Goal: Task Accomplishment & Management: Complete application form

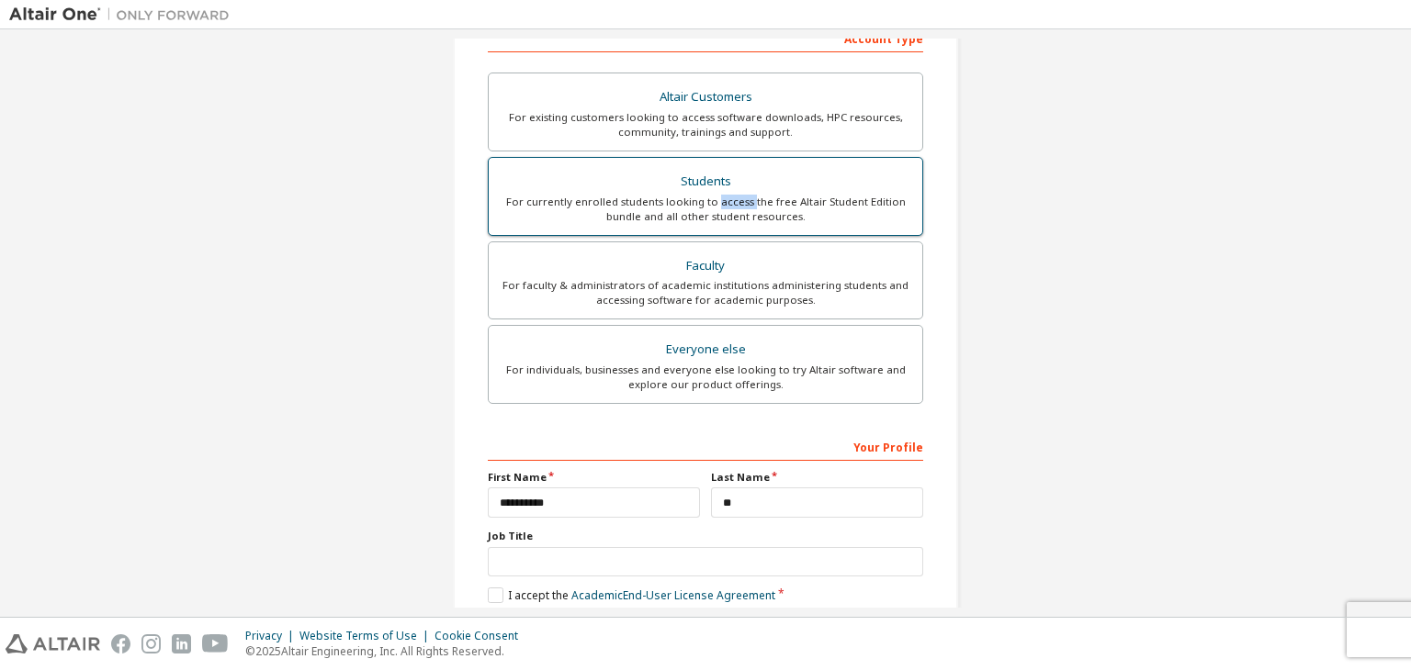
scroll to position [399, 0]
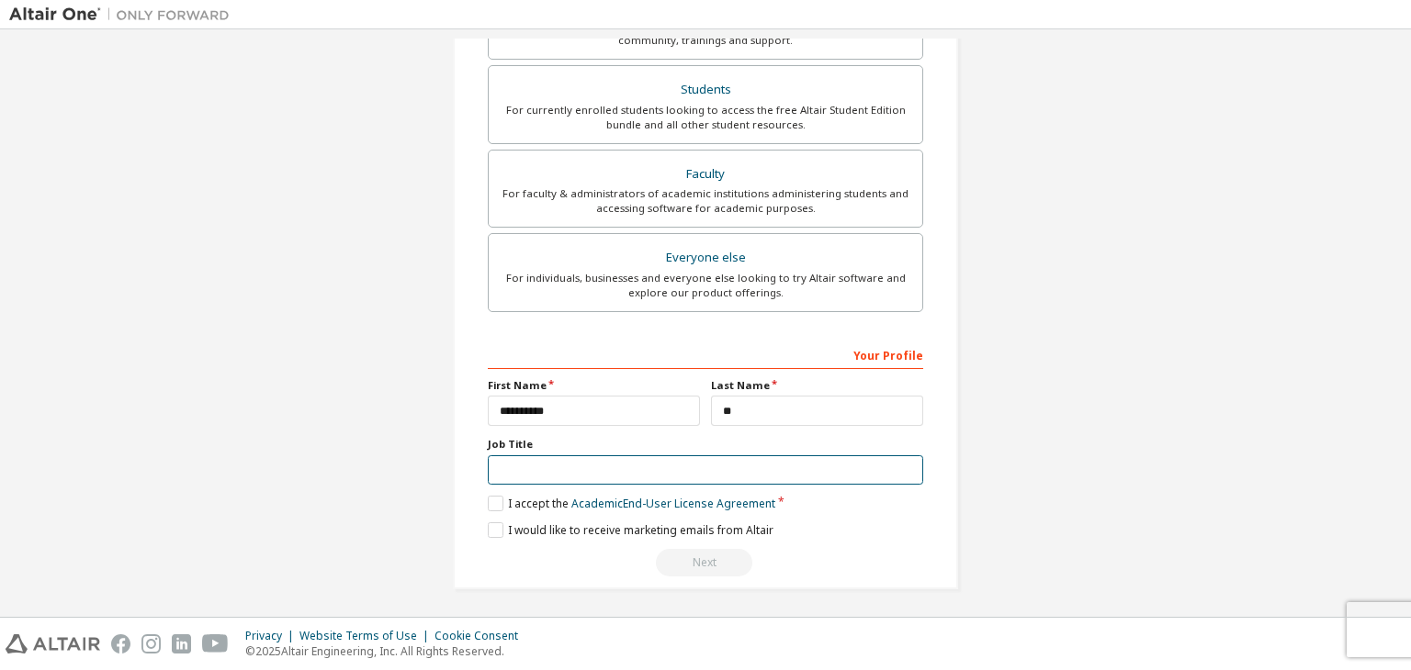
click at [569, 472] on input "text" at bounding box center [705, 471] width 435 height 30
click at [494, 502] on label "I accept the Academic End-User License Agreement" at bounding box center [631, 504] width 287 height 16
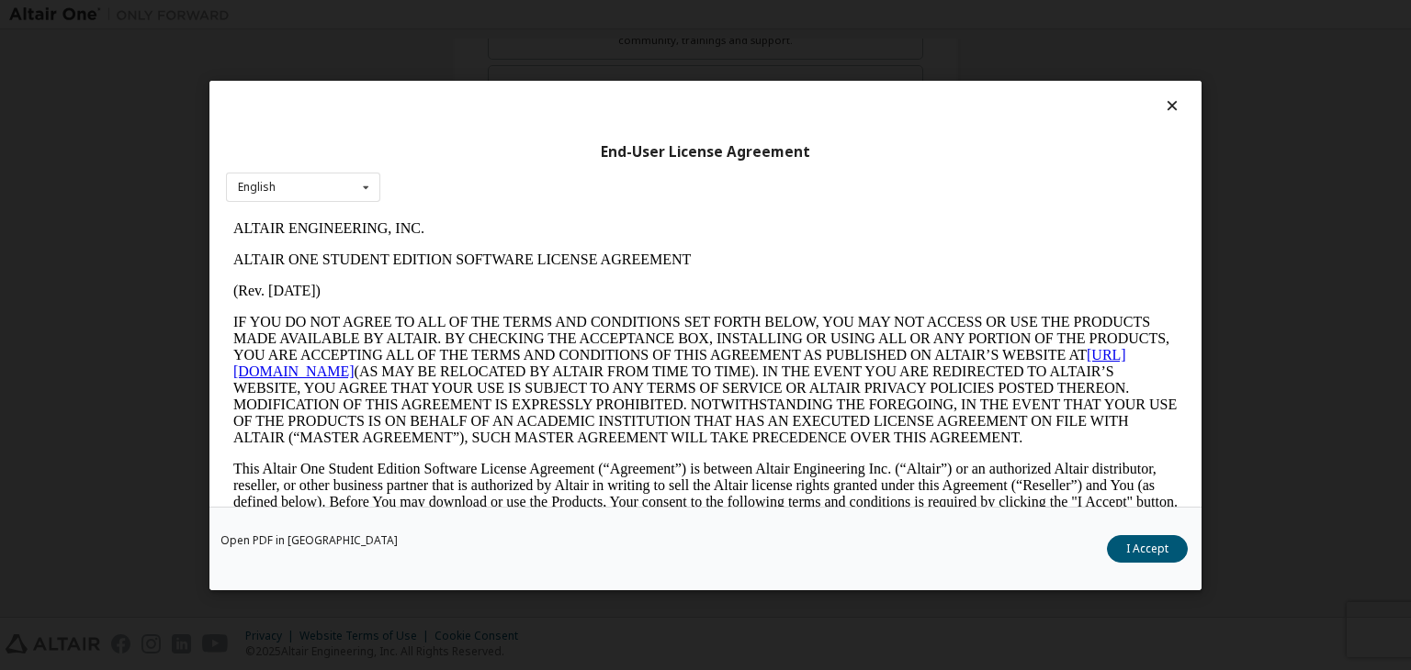
scroll to position [0, 0]
click at [1139, 542] on button "I Accept" at bounding box center [1147, 549] width 81 height 28
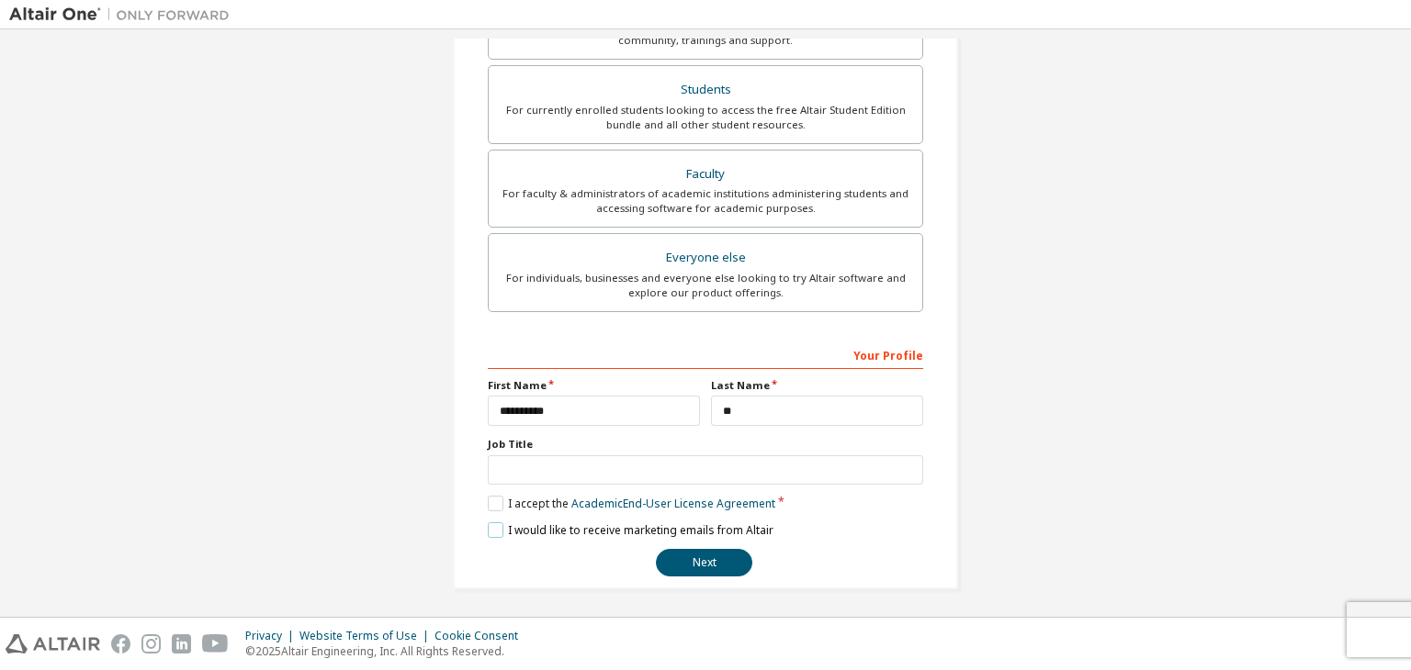
click at [495, 529] on label "I would like to receive marketing emails from Altair" at bounding box center [631, 531] width 286 height 16
click at [490, 529] on label "I would like to receive marketing emails from Altair" at bounding box center [631, 531] width 286 height 16
click at [579, 461] on input "text" at bounding box center [705, 471] width 435 height 30
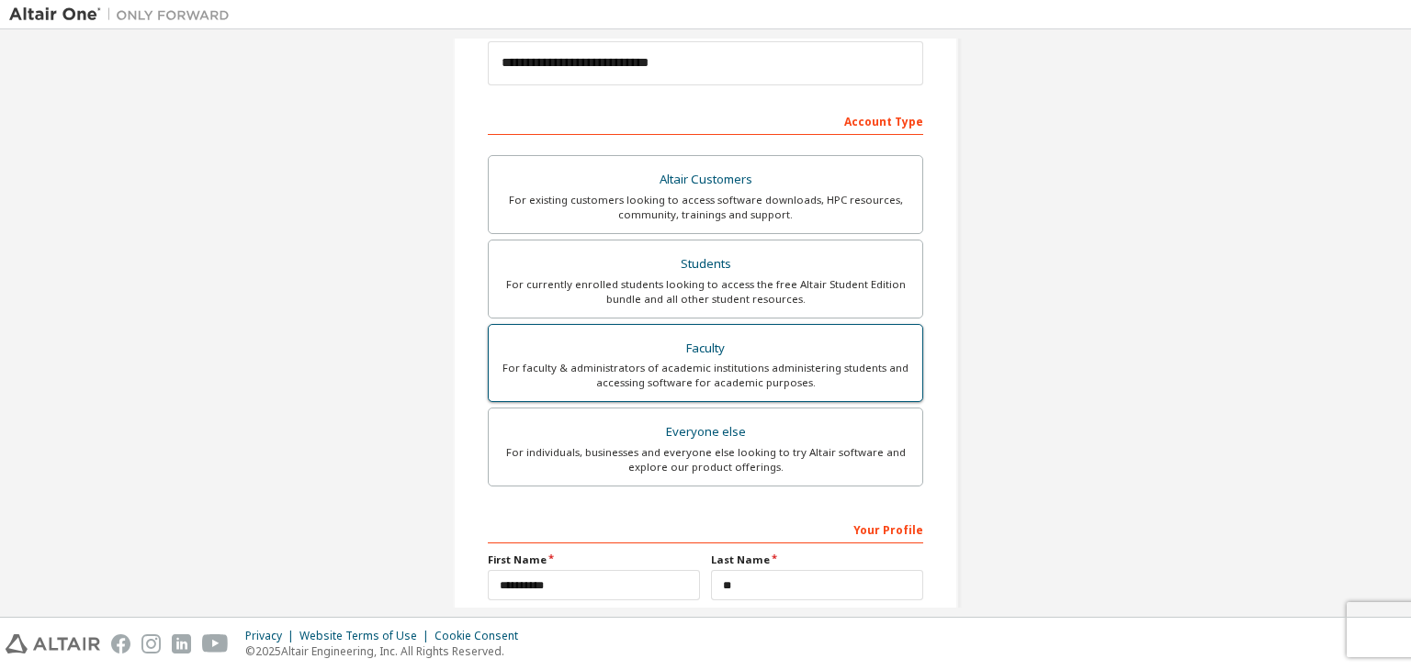
scroll to position [224, 0]
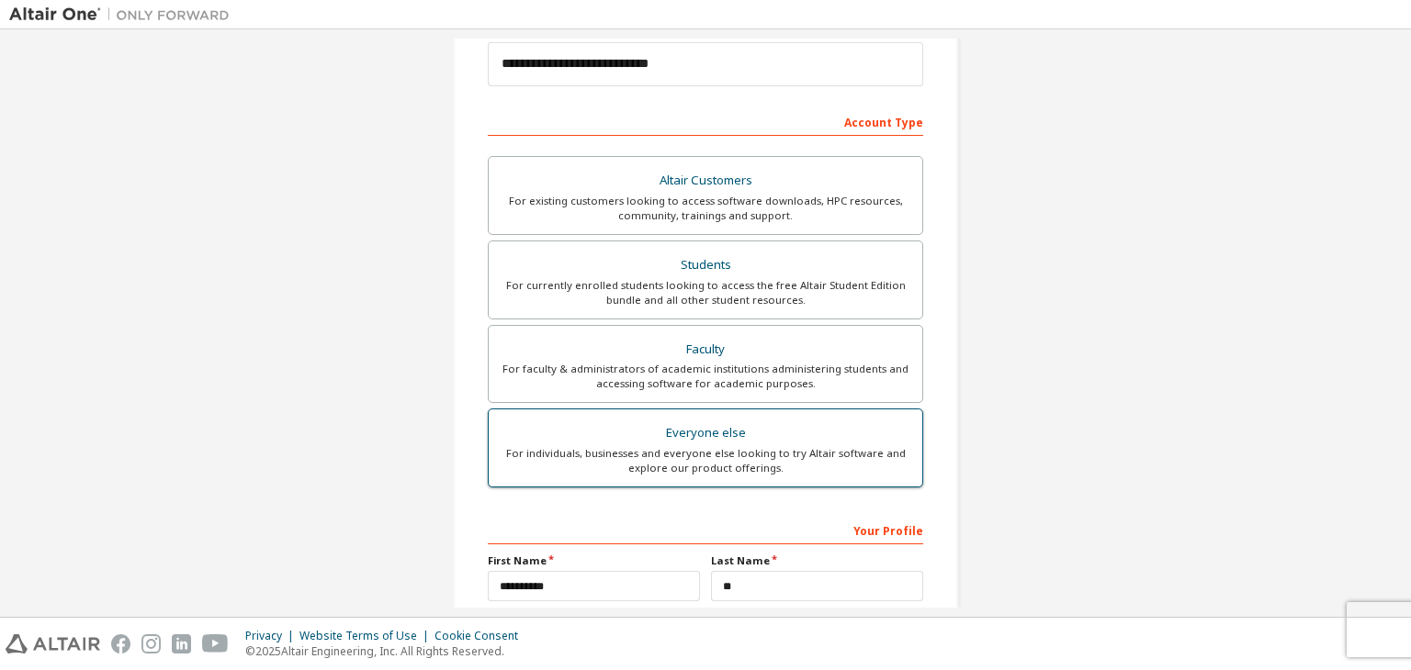
click at [705, 456] on div "For individuals, businesses and everyone else looking to try Altair software an…" at bounding box center [705, 460] width 411 height 29
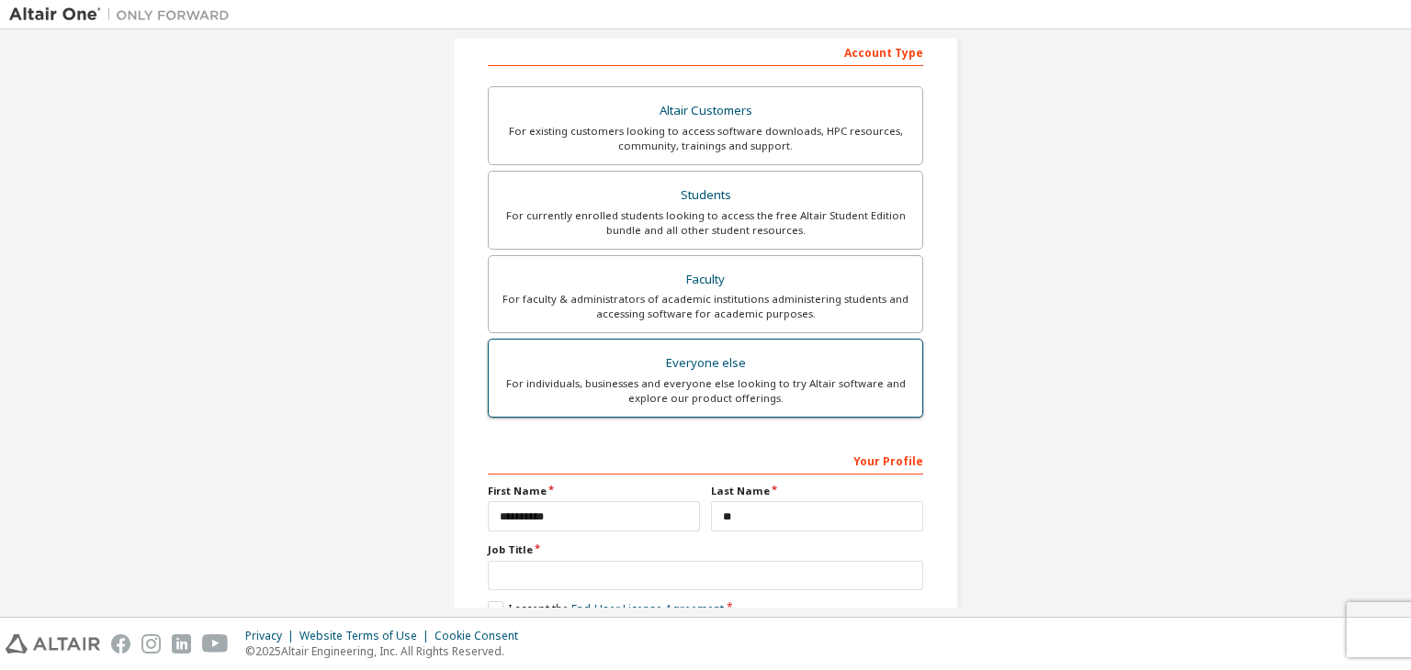
scroll to position [292, 0]
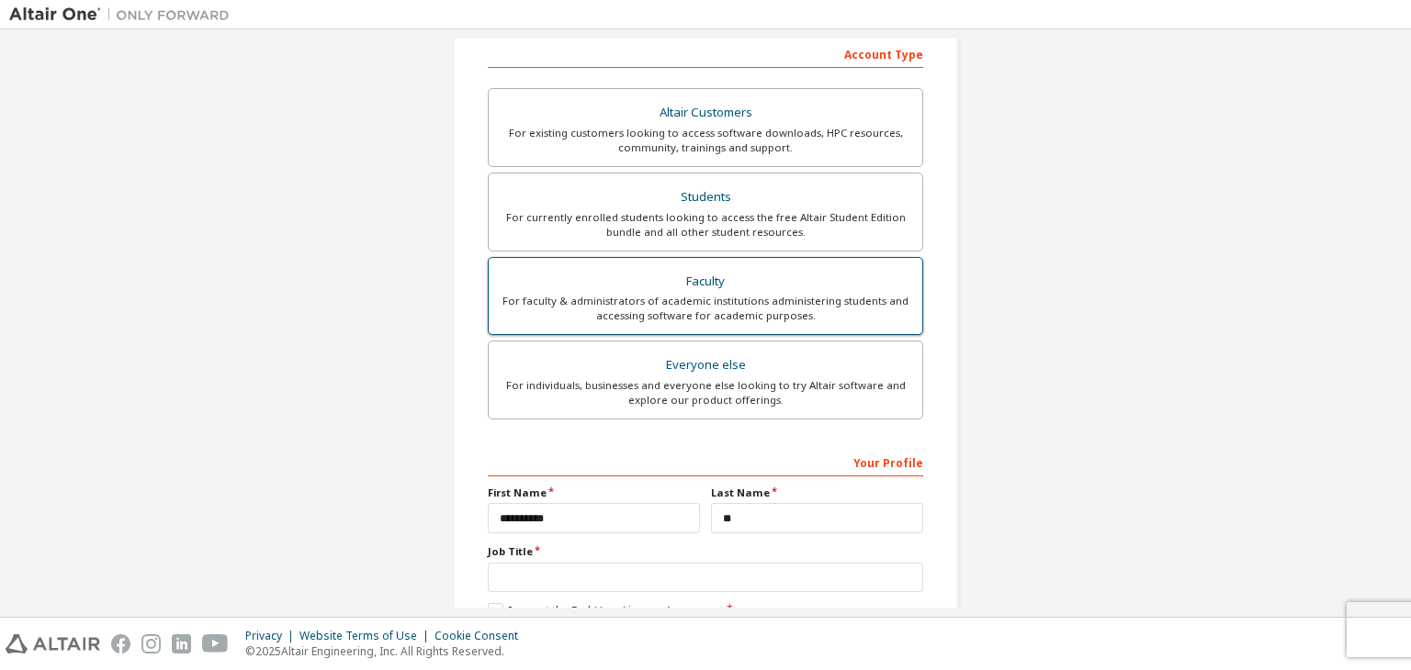
click at [714, 291] on div "Faculty" at bounding box center [705, 282] width 411 height 26
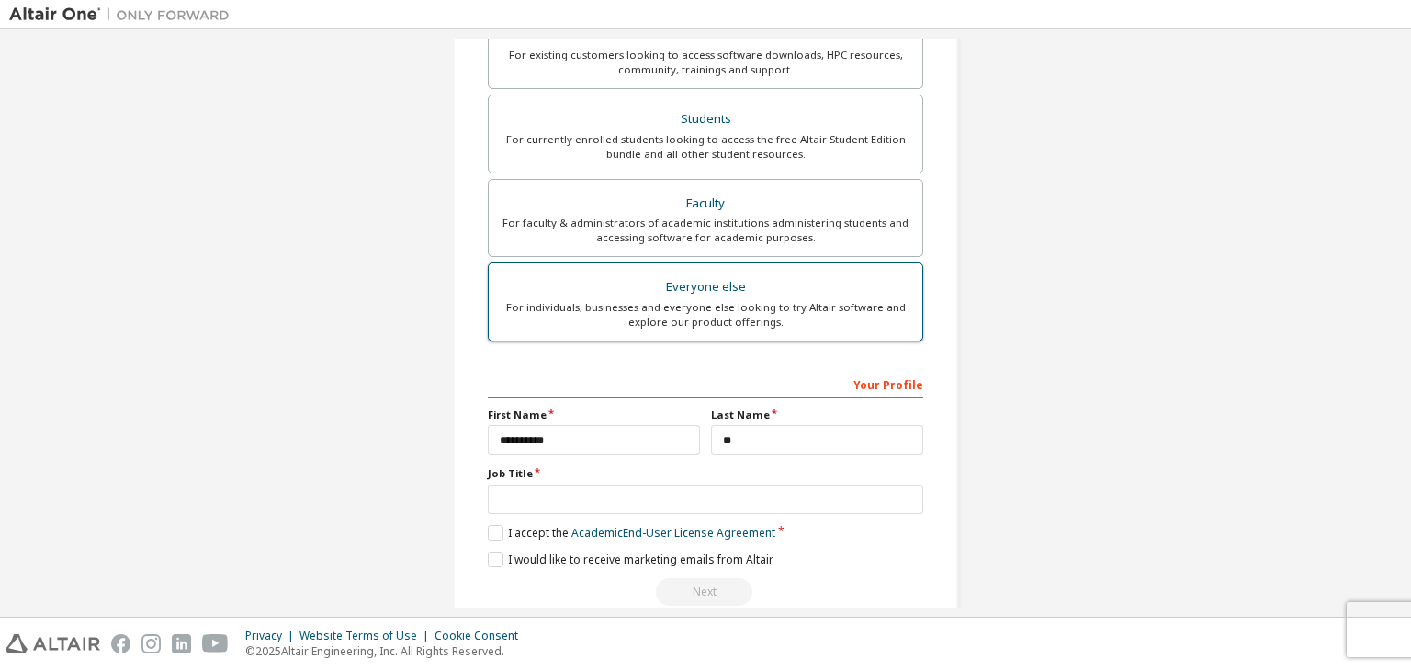
scroll to position [153, 0]
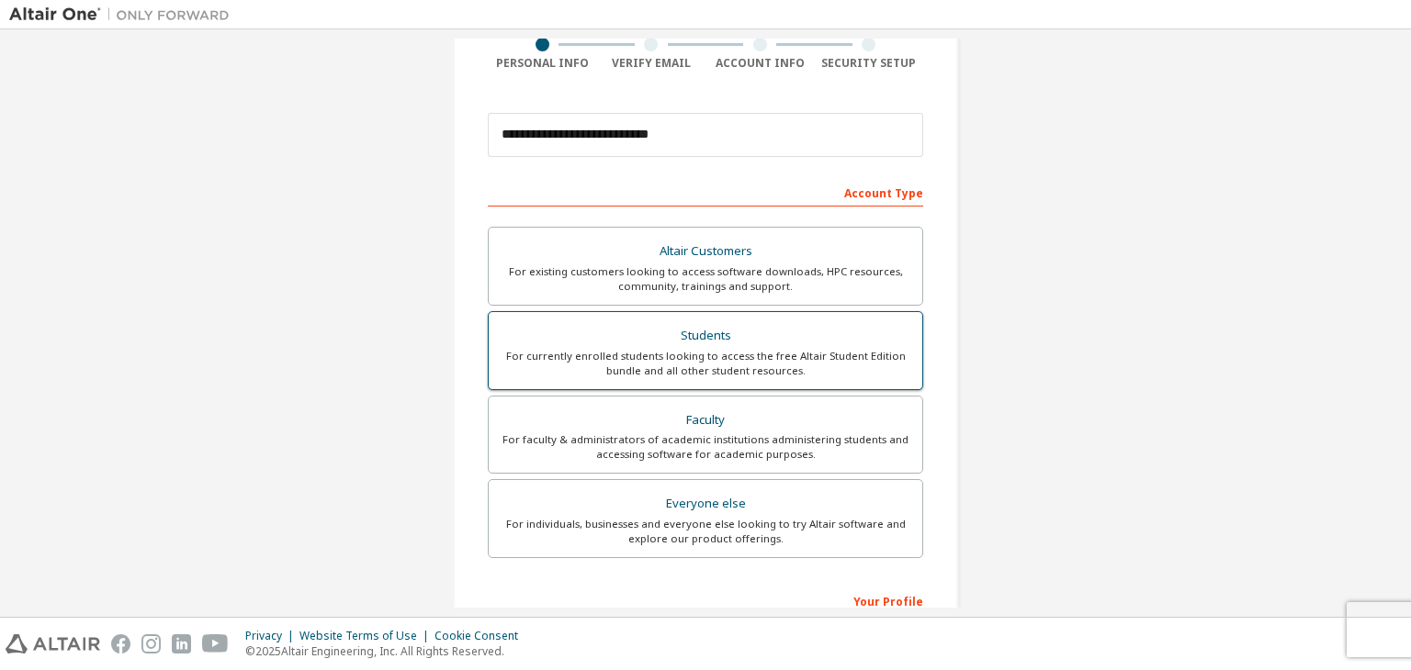
click at [714, 338] on div "Students" at bounding box center [705, 336] width 411 height 26
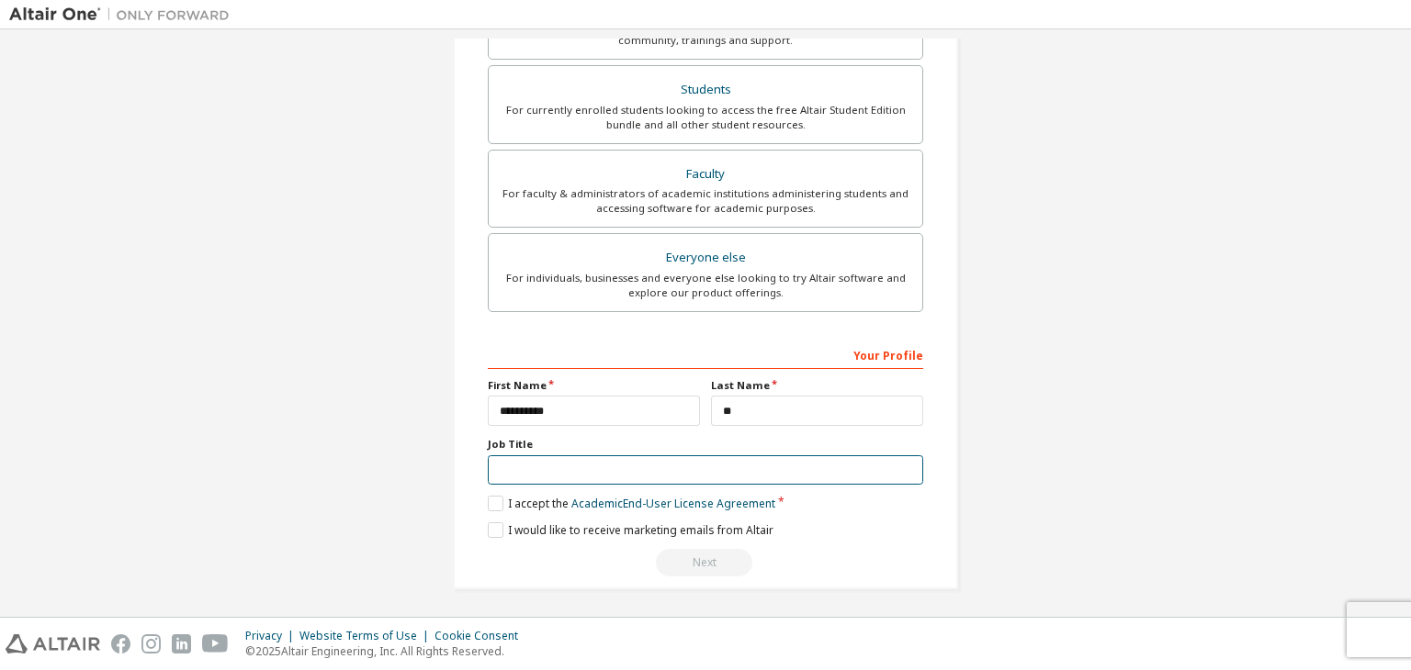
click at [523, 479] on input "text" at bounding box center [705, 471] width 435 height 30
type input "*******"
click at [489, 501] on label "I accept the Academic End-User License Agreement" at bounding box center [631, 504] width 287 height 16
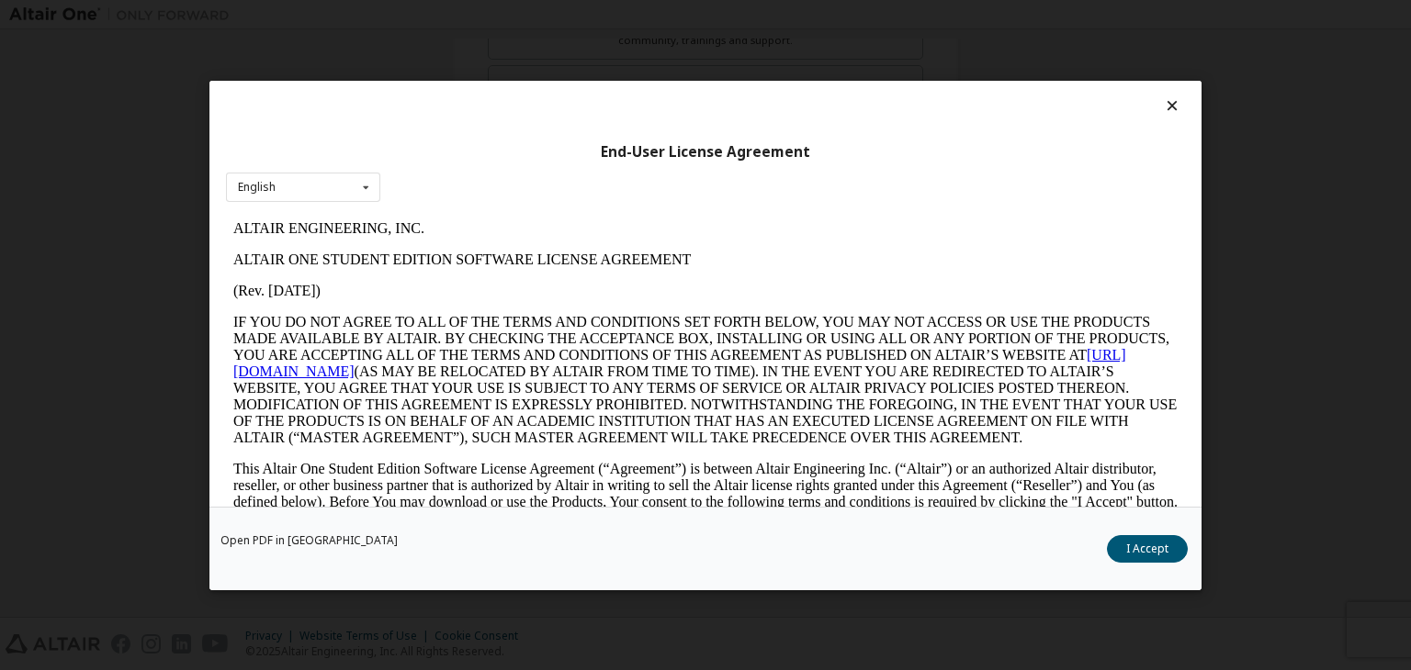
scroll to position [0, 0]
click at [1147, 545] on button "I Accept" at bounding box center [1147, 549] width 81 height 28
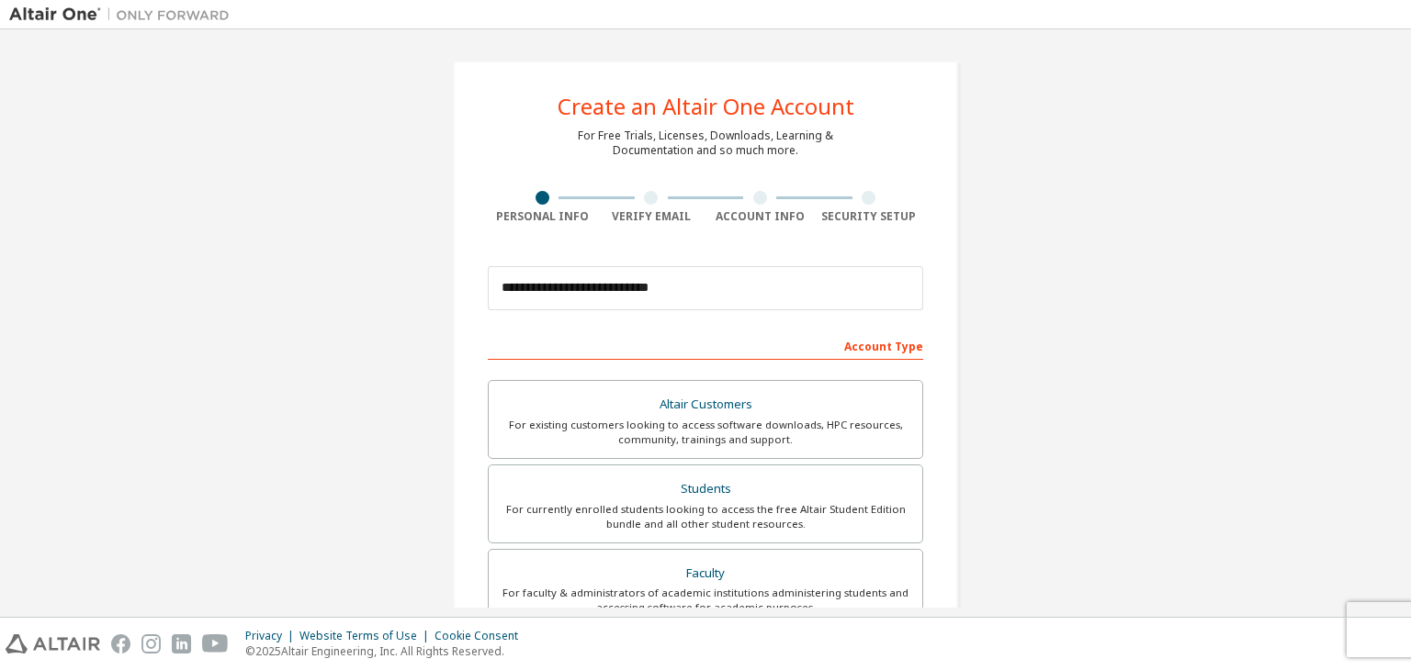
scroll to position [399, 0]
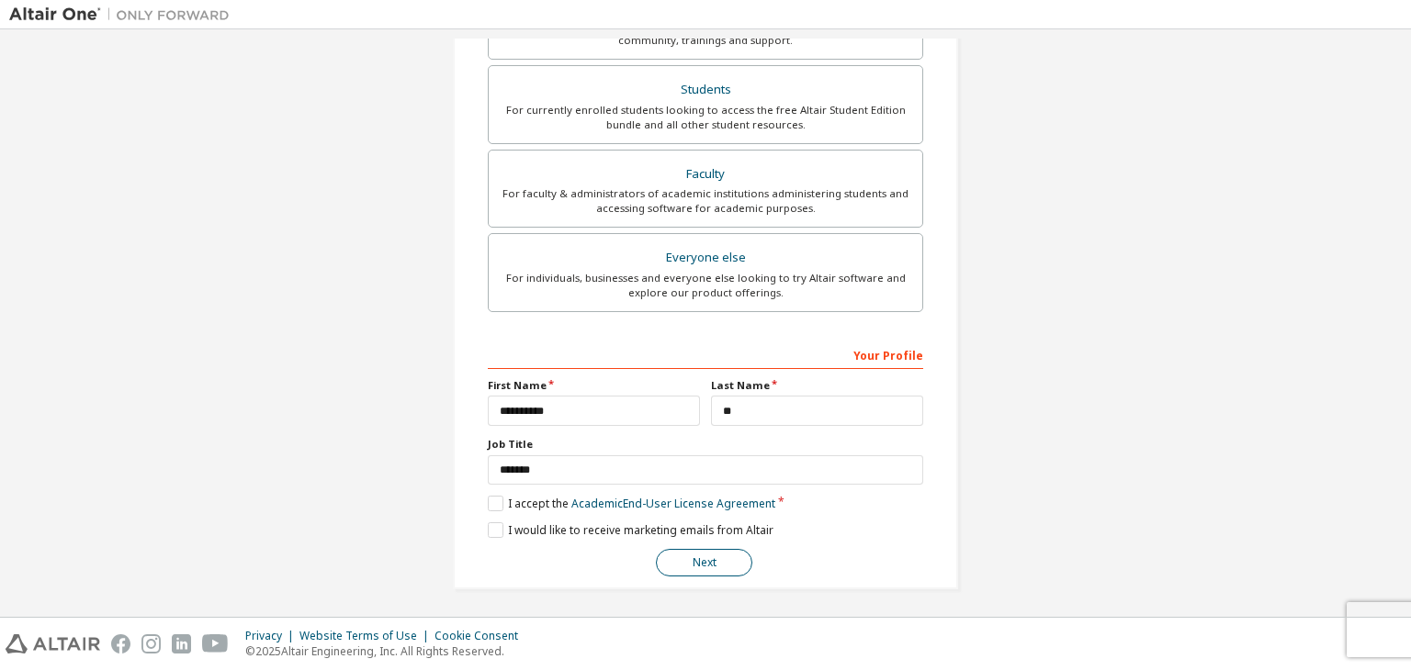
click at [710, 563] on button "Next" at bounding box center [704, 563] width 96 height 28
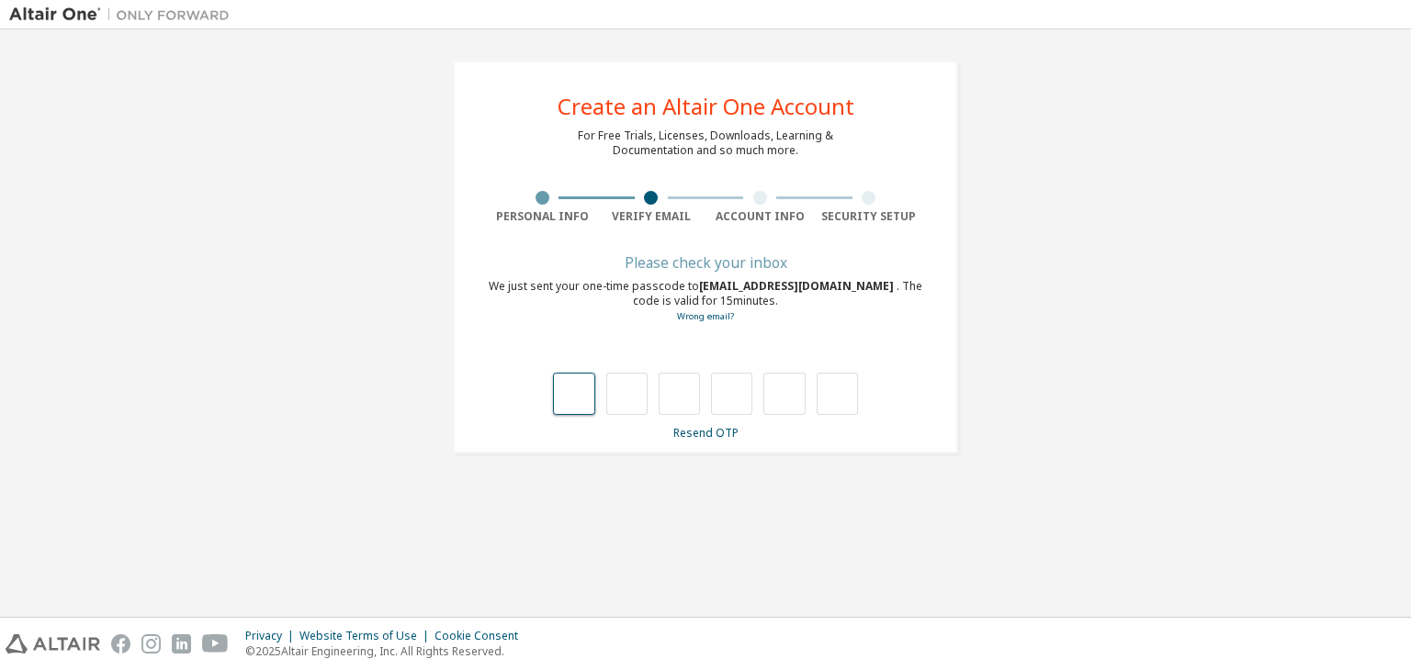
type input "*"
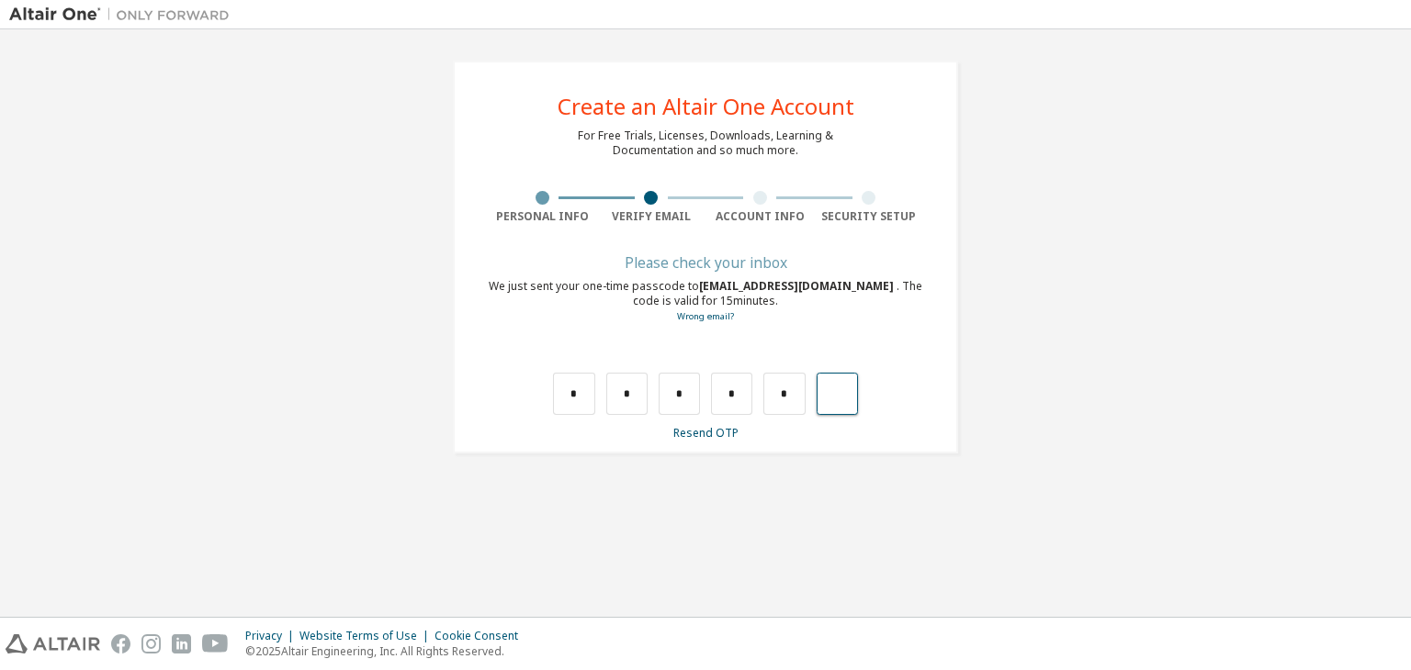
type input "*"
